Goal: Browse casually

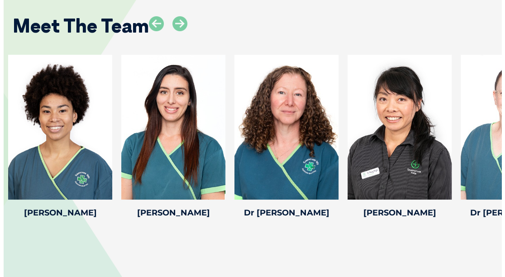
scroll to position [1363, 0]
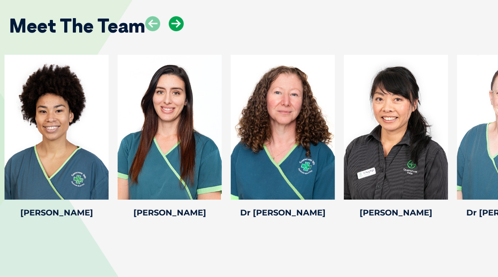
click at [170, 28] on icon at bounding box center [176, 23] width 15 height 15
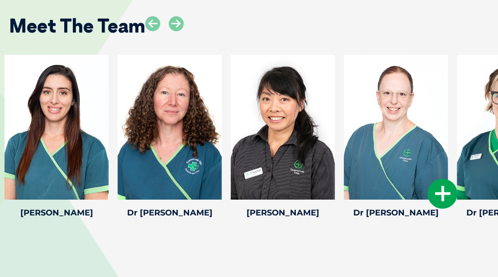
click at [399, 133] on div at bounding box center [396, 127] width 104 height 145
click at [440, 196] on icon at bounding box center [442, 194] width 30 height 30
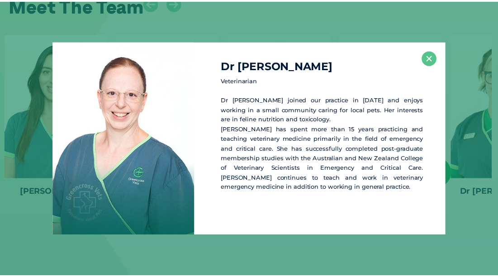
scroll to position [1387, 0]
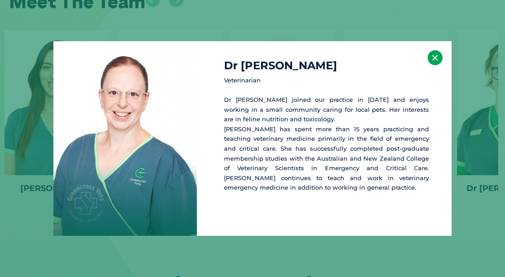
click at [439, 60] on button "×" at bounding box center [434, 57] width 15 height 15
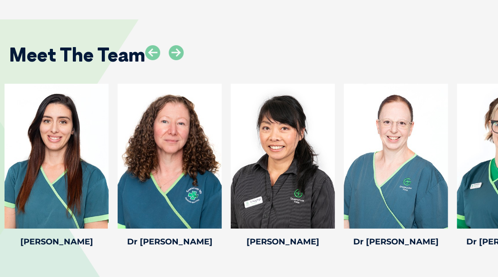
scroll to position [1331, 0]
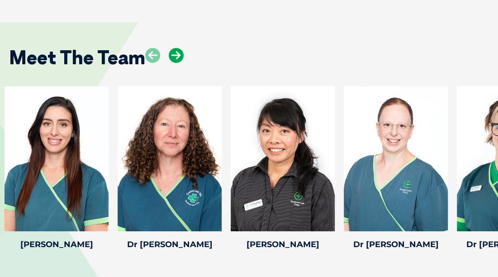
click at [181, 61] on icon at bounding box center [176, 55] width 15 height 15
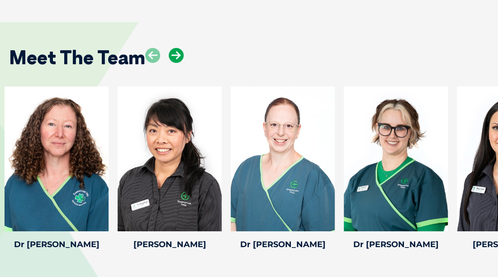
click at [177, 49] on icon at bounding box center [176, 55] width 15 height 15
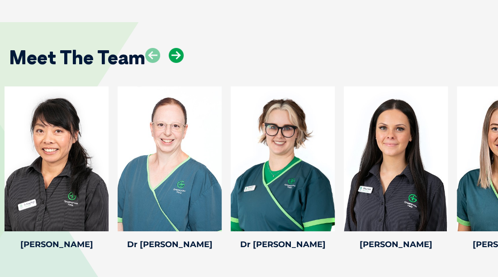
click at [181, 57] on icon at bounding box center [176, 55] width 15 height 15
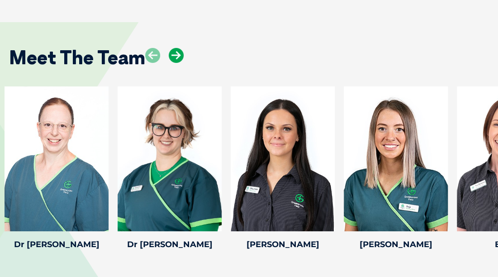
click at [176, 56] on icon at bounding box center [176, 55] width 15 height 15
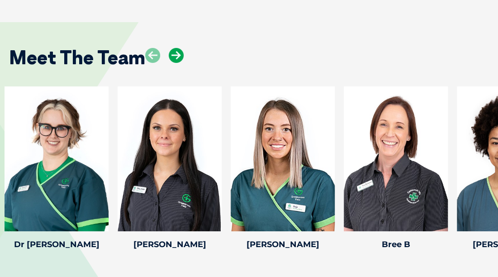
click at [175, 62] on icon at bounding box center [176, 55] width 15 height 15
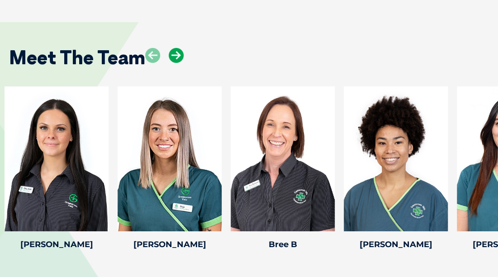
click at [179, 58] on icon at bounding box center [176, 55] width 15 height 15
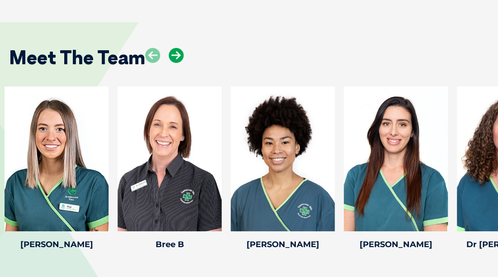
click at [183, 54] on icon at bounding box center [176, 55] width 15 height 15
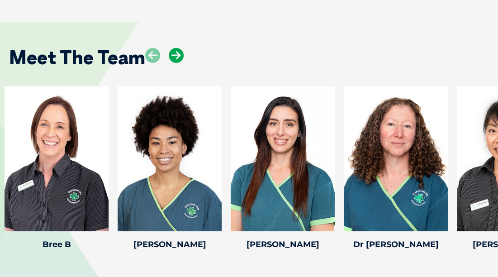
click at [183, 50] on icon at bounding box center [176, 55] width 15 height 15
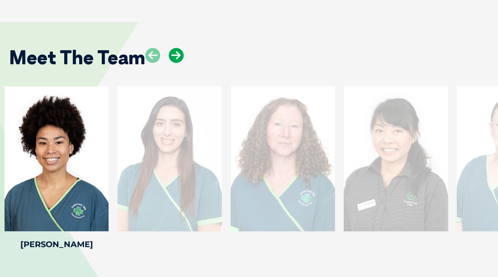
click at [179, 54] on icon at bounding box center [176, 55] width 15 height 15
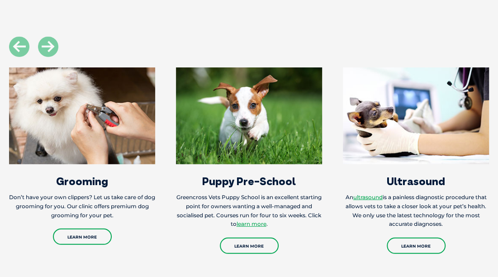
scroll to position [1041, 0]
click at [58, 109] on img at bounding box center [82, 115] width 146 height 97
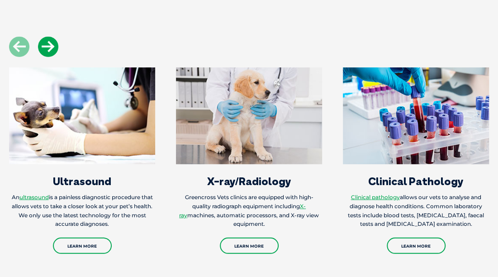
click at [48, 54] on icon at bounding box center [48, 47] width 20 height 20
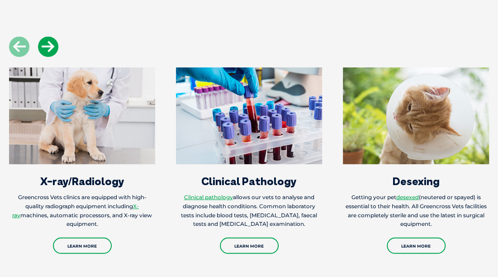
click at [52, 51] on icon at bounding box center [48, 47] width 20 height 20
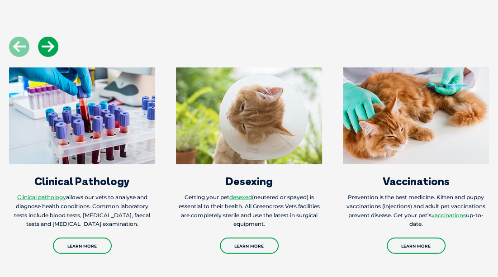
click at [48, 39] on icon at bounding box center [48, 47] width 20 height 20
click at [47, 48] on icon at bounding box center [48, 47] width 20 height 20
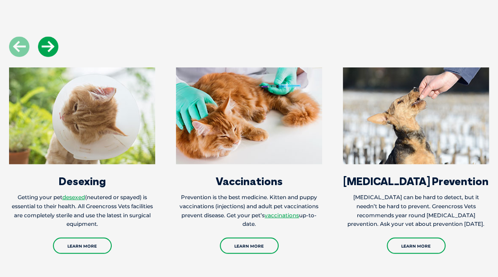
click at [57, 48] on icon at bounding box center [48, 47] width 20 height 20
